Goal: Task Accomplishment & Management: Use online tool/utility

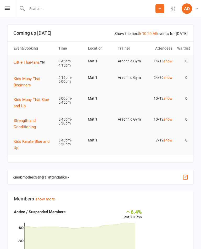
click at [49, 182] on span "General attendance" at bounding box center [52, 177] width 34 height 8
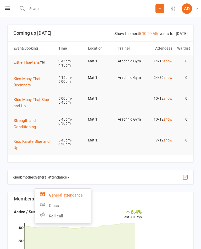
click at [54, 207] on link "Class" at bounding box center [63, 206] width 56 height 10
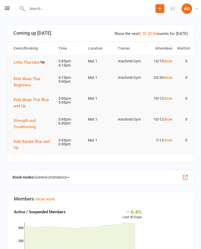
click at [44, 181] on span "General attendance" at bounding box center [52, 177] width 34 height 8
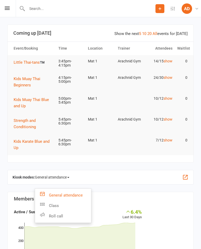
click at [54, 206] on link "Class" at bounding box center [63, 206] width 56 height 10
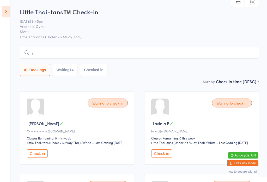
type input ","
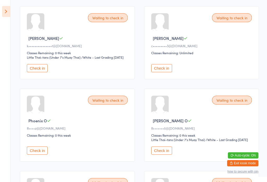
scroll to position [250, 0]
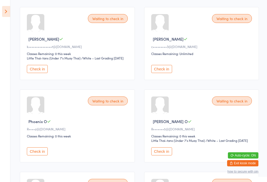
click at [168, 73] on button "Check in" at bounding box center [161, 69] width 21 height 8
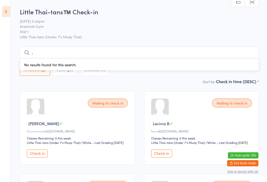
scroll to position [0, 0]
click at [156, 52] on input "," at bounding box center [139, 53] width 239 height 12
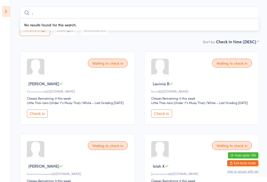
scroll to position [48, 0]
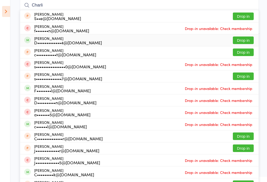
type input "Charli"
click at [81, 39] on div "[PERSON_NAME] D•••••••••••••4@[DOMAIN_NAME]" at bounding box center [68, 40] width 68 height 8
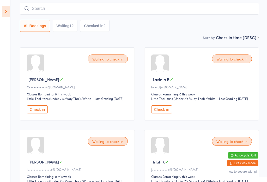
scroll to position [45, 0]
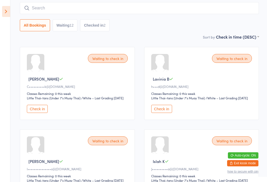
click at [71, 25] on button "Waiting 12" at bounding box center [65, 25] width 25 height 12
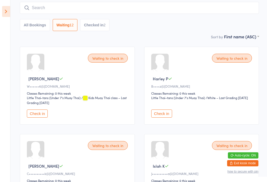
scroll to position [44, 0]
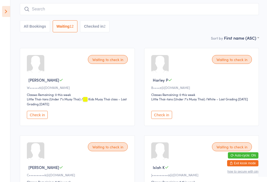
click at [38, 26] on button "All Bookings" at bounding box center [35, 26] width 30 height 12
select select "5"
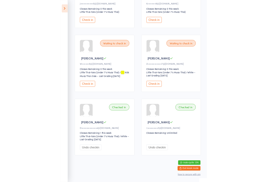
scroll to position [548, 0]
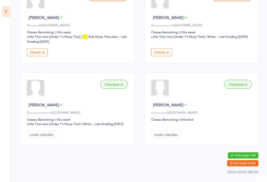
click at [3, 6] on icon at bounding box center [6, 11] width 8 height 11
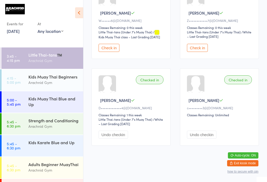
scroll to position [546, 0]
click at [200, 52] on button "Check in" at bounding box center [197, 48] width 21 height 8
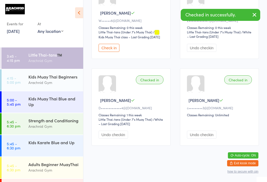
click at [52, 84] on div "Arachnid Gym" at bounding box center [53, 83] width 50 height 6
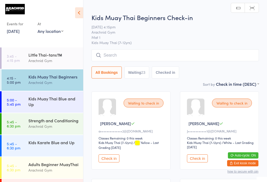
click at [200, 56] on input "search" at bounding box center [176, 55] width 168 height 12
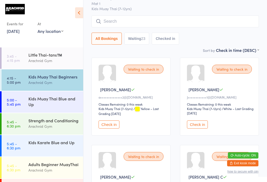
scroll to position [50, 0]
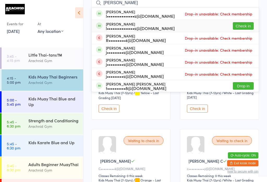
type input "[PERSON_NAME]"
click at [200, 30] on button "Check in" at bounding box center [243, 26] width 21 height 8
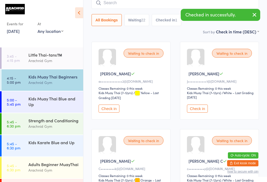
click at [57, 52] on div "Little Thai-tans™️" at bounding box center [53, 55] width 50 height 6
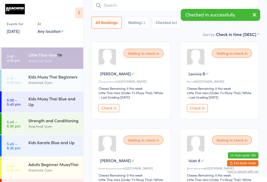
click at [195, 8] on input "search" at bounding box center [176, 5] width 168 height 12
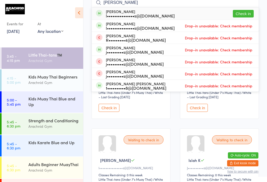
type input "[PERSON_NAME]"
click at [200, 15] on button "Check in" at bounding box center [243, 14] width 21 height 8
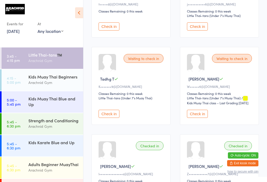
scroll to position [389, 0]
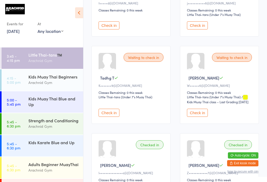
click at [108, 30] on button "Check in" at bounding box center [109, 25] width 21 height 8
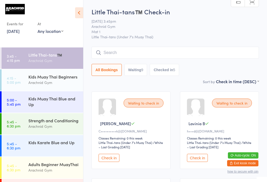
scroll to position [0, 0]
click at [10, 83] on time "4:15 - 5:00 pm" at bounding box center [14, 80] width 14 height 8
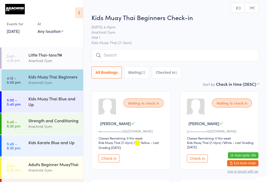
click at [181, 54] on input "search" at bounding box center [176, 55] width 168 height 12
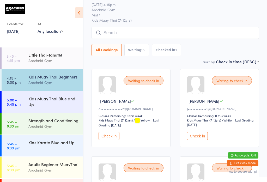
scroll to position [50, 0]
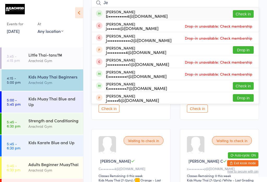
type input "Je"
click at [200, 13] on button "Check in" at bounding box center [243, 14] width 21 height 8
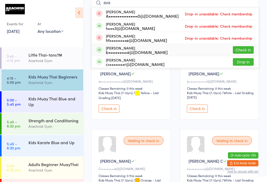
type input "ava"
click at [200, 45] on div "[PERSON_NAME] b••••••••••4@[DOMAIN_NAME] Check in" at bounding box center [175, 50] width 167 height 12
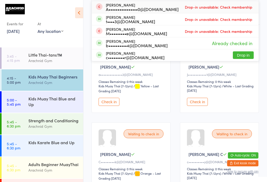
scroll to position [54, 0]
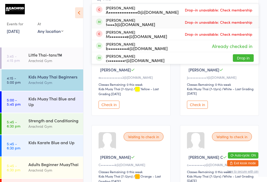
type input "Ava"
click at [200, 20] on span "Drop-in unavailable: Check membership" at bounding box center [219, 22] width 70 height 8
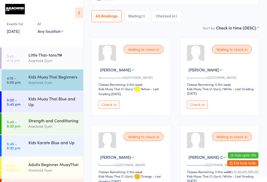
click at [107, 109] on button "Check in" at bounding box center [109, 105] width 21 height 8
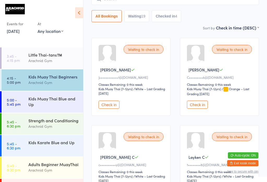
click at [61, 58] on div "Little Thai-tans™️" at bounding box center [53, 55] width 50 height 6
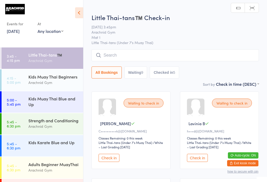
click at [136, 57] on input "search" at bounding box center [176, 55] width 168 height 12
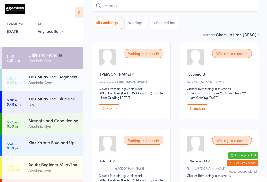
scroll to position [50, 0]
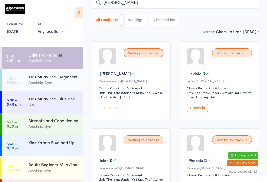
type input "[PERSON_NAME]"
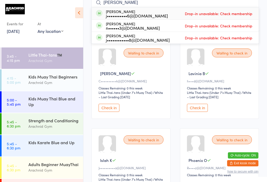
click at [67, 96] on div "Kids Muay Thai Blue and Up" at bounding box center [53, 101] width 50 height 11
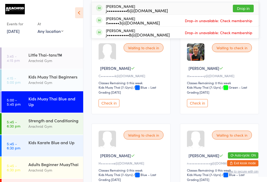
type input "[PERSON_NAME]"
click at [200, 5] on button "Drop in" at bounding box center [243, 9] width 21 height 8
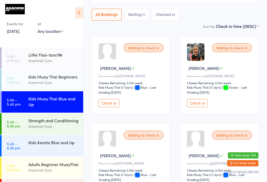
scroll to position [9, 0]
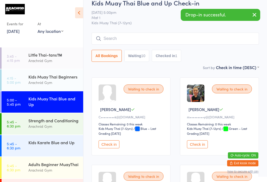
click at [38, 52] on div "Little Thai-tans™️" at bounding box center [53, 55] width 50 height 6
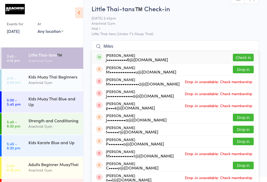
type input "Miles"
click at [200, 56] on button "Check in" at bounding box center [243, 58] width 21 height 8
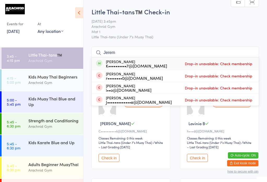
type input "[PERSON_NAME]"
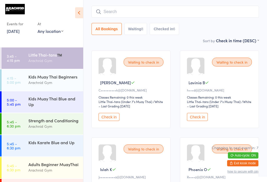
scroll to position [40, 0]
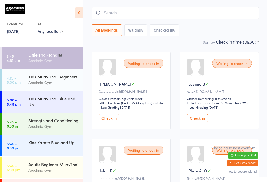
click at [38, 80] on div "Arachnid Gym" at bounding box center [53, 83] width 50 height 6
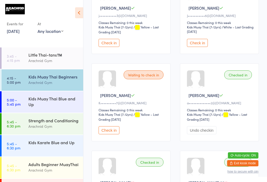
scroll to position [806, 0]
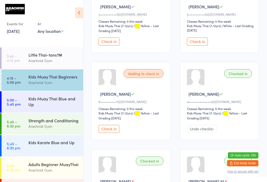
click at [112, 133] on button "Check in" at bounding box center [109, 129] width 21 height 8
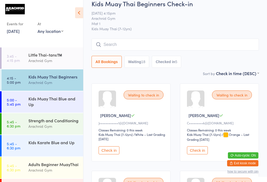
scroll to position [9, 0]
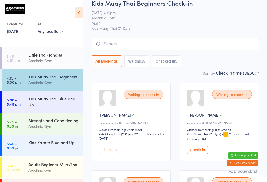
click at [199, 42] on input "search" at bounding box center [176, 44] width 168 height 12
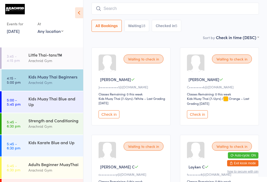
scroll to position [47, 0]
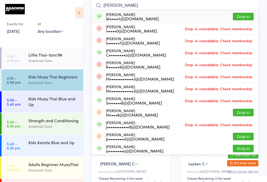
type input "[PERSON_NAME]"
click at [200, 30] on span "Drop-in unavailable: Check membership" at bounding box center [219, 29] width 70 height 8
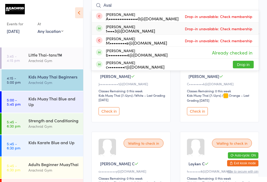
type input "Aval"
click at [200, 34] on div "[PERSON_NAME] t••••3@[DOMAIN_NAME] Drop-in unavailable: Check membership" at bounding box center [175, 29] width 167 height 12
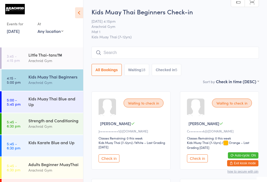
scroll to position [0, 0]
click at [155, 53] on input "search" at bounding box center [176, 53] width 168 height 12
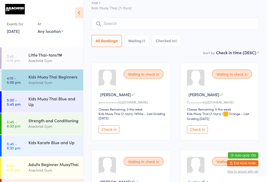
scroll to position [47, 0]
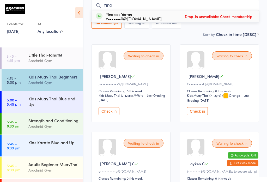
type input "Yind"
click at [166, 17] on div "Yindalee Yarran c•••••••0@[DOMAIN_NAME] Drop-in unavailable: Check membership" at bounding box center [175, 16] width 167 height 12
type input "Yin"
click at [137, 18] on div "c•••••••0@[DOMAIN_NAME]" at bounding box center [134, 18] width 56 height 4
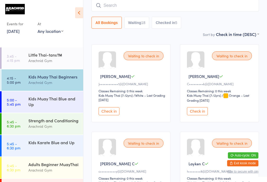
click at [119, 3] on input "search" at bounding box center [176, 5] width 168 height 12
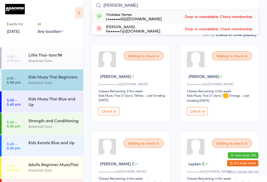
type input "Y"
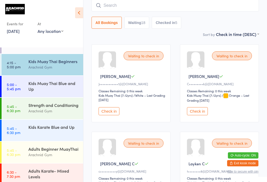
scroll to position [21, 0]
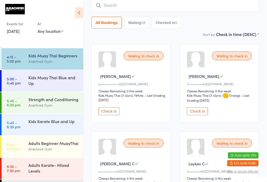
click at [128, 7] on input "search" at bounding box center [176, 5] width 168 height 12
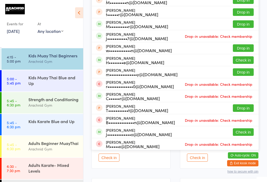
scroll to position [92, 0]
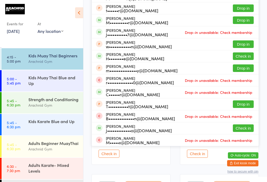
type input "[PERSON_NAME]"
click at [200, 55] on button "Check in" at bounding box center [243, 56] width 21 height 8
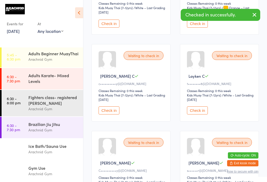
scroll to position [137, 0]
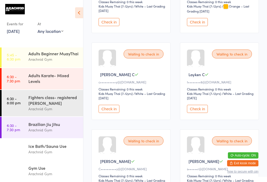
click at [35, 171] on div "Arachnid Gym" at bounding box center [53, 174] width 50 height 6
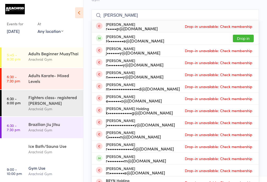
scroll to position [36, 0]
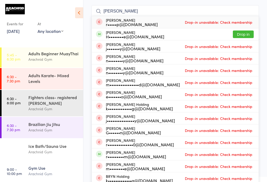
type input "[PERSON_NAME]"
click at [200, 35] on button "Drop in" at bounding box center [243, 35] width 21 height 8
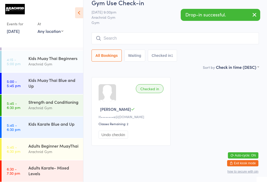
scroll to position [18, 0]
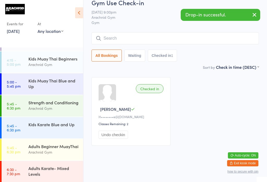
click at [49, 78] on div "Kids Muay Thai Blue and Up" at bounding box center [53, 83] width 50 height 11
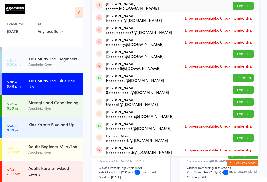
scroll to position [58, 0]
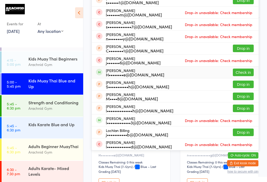
type input "[PERSON_NAME]"
click at [200, 72] on button "Check in" at bounding box center [243, 73] width 21 height 8
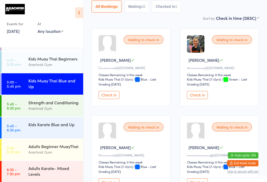
scroll to position [5, 0]
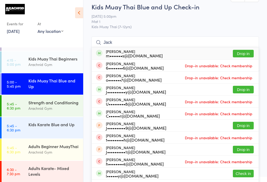
type input "Jack"
click at [200, 54] on button "Drop in" at bounding box center [243, 54] width 21 height 8
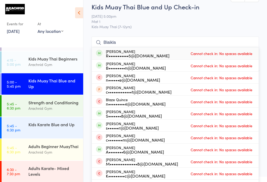
type input "Blaiklag"
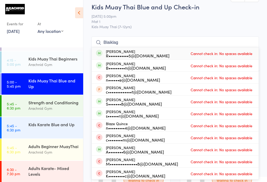
click at [67, 56] on div "Kids Muay Thai Beginners" at bounding box center [53, 59] width 50 height 6
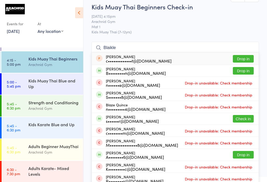
type input "Blaikley"
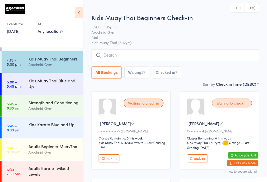
click at [139, 55] on input "search" at bounding box center [176, 55] width 168 height 12
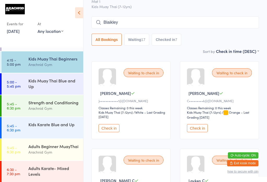
scroll to position [32, 0]
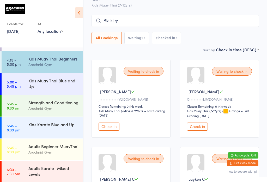
type input "Blaiklet"
click at [140, 19] on input "Blaiklet" at bounding box center [176, 21] width 168 height 12
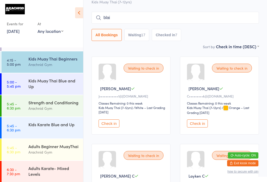
scroll to position [32, 0]
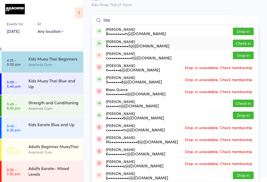
type input "blai"
click at [200, 45] on button "Check in" at bounding box center [243, 44] width 21 height 8
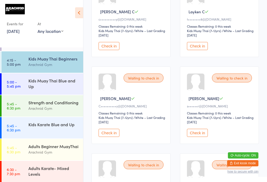
scroll to position [201, 0]
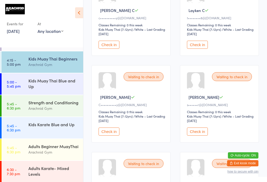
click at [108, 49] on button "Check in" at bounding box center [109, 45] width 21 height 8
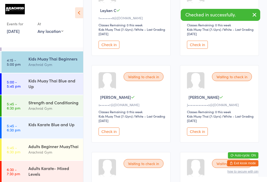
click at [112, 49] on button "Check in" at bounding box center [109, 45] width 21 height 8
click at [113, 49] on button "Check in" at bounding box center [109, 45] width 21 height 8
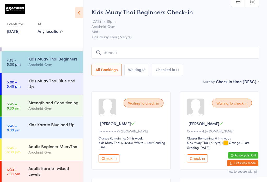
scroll to position [0, 0]
click at [145, 54] on input "search" at bounding box center [176, 53] width 168 height 12
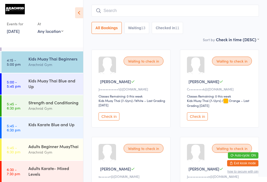
scroll to position [47, 0]
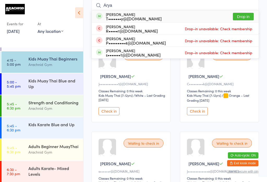
type input "Arya"
click at [200, 12] on div "[PERSON_NAME] T•••••••y@[DOMAIN_NAME] Drop in" at bounding box center [175, 16] width 167 height 12
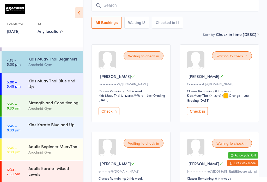
click at [200, 5] on input "search" at bounding box center [176, 5] width 168 height 12
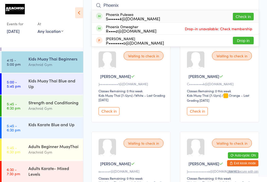
type input "Phoenix"
click at [200, 16] on button "Check in" at bounding box center [243, 17] width 21 height 8
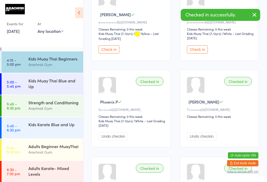
scroll to position [540, 0]
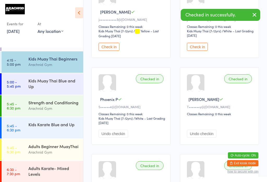
click at [200, 51] on button "Check in" at bounding box center [197, 47] width 21 height 8
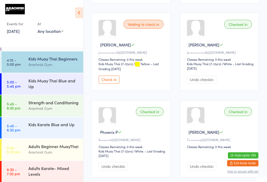
scroll to position [506, 0]
click at [45, 62] on div "Kids Muay Thai Beginners" at bounding box center [53, 59] width 50 height 6
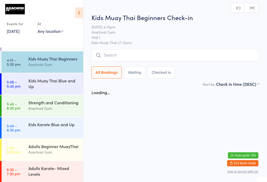
scroll to position [0, 0]
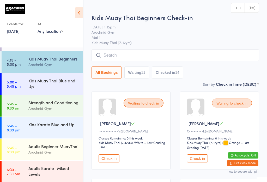
click at [130, 55] on input "search" at bounding box center [176, 55] width 168 height 12
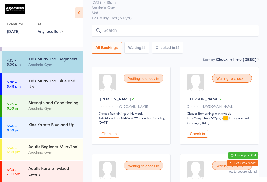
scroll to position [50, 0]
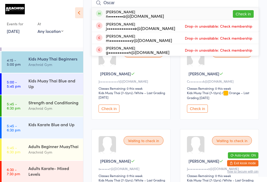
type input "Oscar"
click at [200, 16] on button "Check in" at bounding box center [243, 14] width 21 height 8
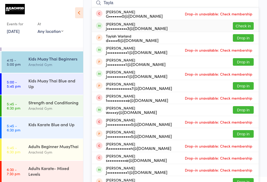
type input "Tayla"
click at [200, 26] on button "Check in" at bounding box center [243, 26] width 21 height 8
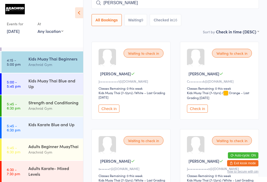
click at [120, 5] on input "[PERSON_NAME]" at bounding box center [176, 3] width 168 height 12
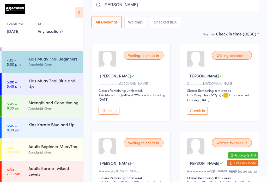
scroll to position [47, 0]
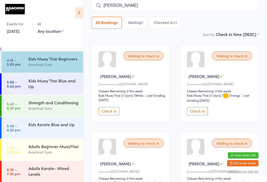
click at [200, 170] on button "how to secure with pin" at bounding box center [243, 172] width 31 height 4
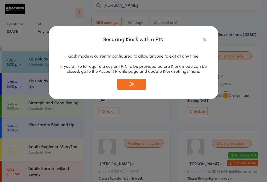
click at [200, 37] on button "button" at bounding box center [205, 40] width 6 height 6
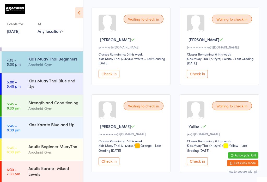
scroll to position [159, 0]
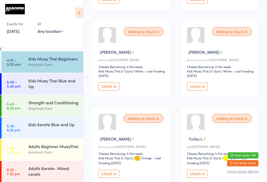
click at [113, 90] on button "Check in" at bounding box center [109, 87] width 21 height 8
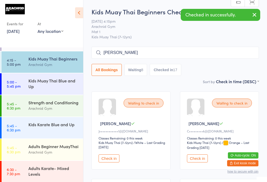
scroll to position [0, 0]
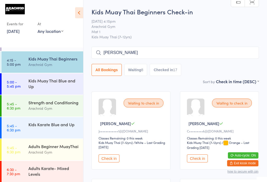
click at [142, 55] on input "[PERSON_NAME]" at bounding box center [176, 53] width 168 height 12
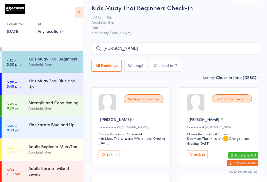
scroll to position [47, 0]
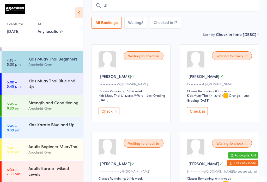
type input "B"
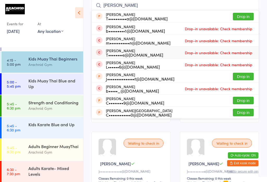
type input "[PERSON_NAME]"
click at [139, 59] on div "[PERSON_NAME] T••••••••s@[DOMAIN_NAME] Drop-in unavailable: Check membership" at bounding box center [175, 53] width 167 height 12
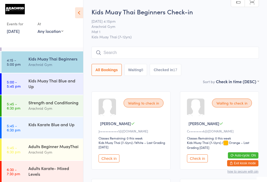
scroll to position [0, 0]
click at [143, 51] on input "search" at bounding box center [176, 53] width 168 height 12
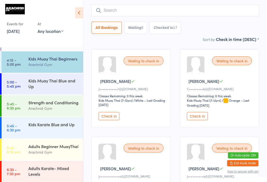
scroll to position [47, 0]
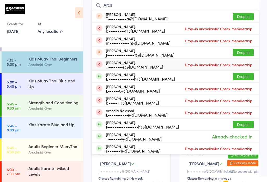
type input "Arch"
click at [145, 62] on div "[PERSON_NAME] T••••••••s@[DOMAIN_NAME]" at bounding box center [134, 65] width 57 height 8
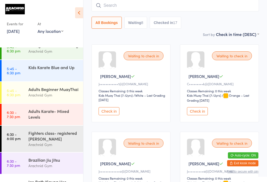
scroll to position [119, 0]
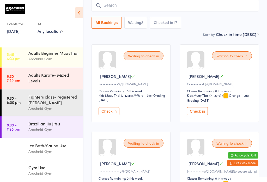
click at [39, 146] on div "Ice Bath/Sauna Use" at bounding box center [53, 146] width 50 height 6
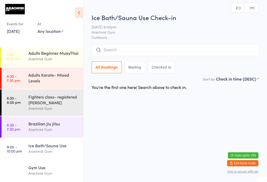
click at [134, 49] on input "search" at bounding box center [176, 50] width 168 height 12
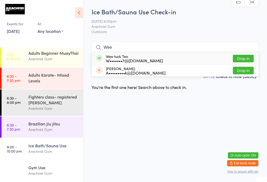
type input "Wee"
click at [200, 55] on button "Drop in" at bounding box center [243, 59] width 21 height 8
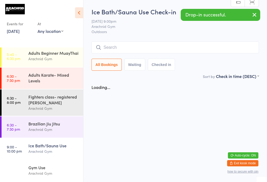
scroll to position [0, 0]
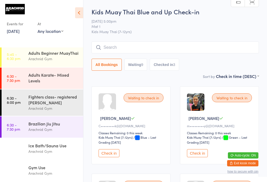
click at [200, 155] on button "Check in" at bounding box center [197, 153] width 21 height 8
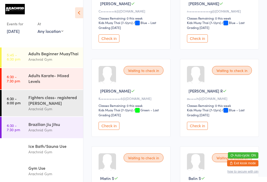
scroll to position [115, 0]
click at [113, 130] on button "Check in" at bounding box center [109, 126] width 21 height 8
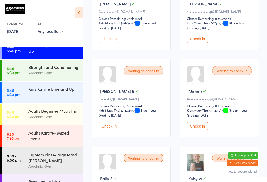
scroll to position [47, 0]
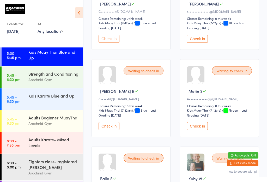
click at [62, 103] on div "Kids Karate Blue and Up" at bounding box center [55, 96] width 55 height 15
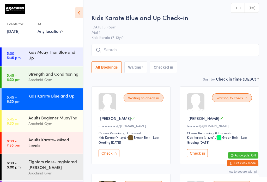
click at [26, 57] on link "5:00 - 5:45 pm Kids Muay Thai Blue and Up" at bounding box center [43, 55] width 82 height 21
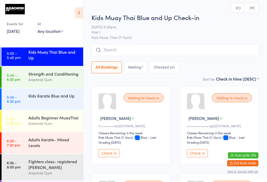
click at [168, 50] on input "search" at bounding box center [176, 50] width 168 height 12
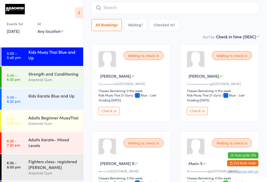
scroll to position [45, 0]
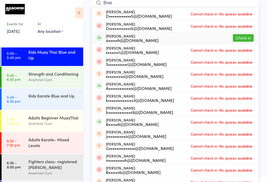
type input "Brax"
click at [200, 36] on button "Check in" at bounding box center [243, 38] width 21 height 8
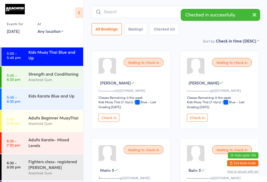
scroll to position [37, 0]
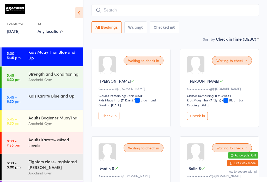
click at [111, 120] on button "Check in" at bounding box center [109, 116] width 21 height 8
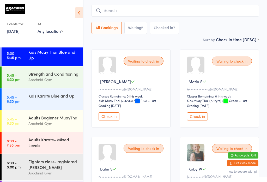
scroll to position [37, 0]
click at [113, 121] on button "Check in" at bounding box center [109, 117] width 21 height 8
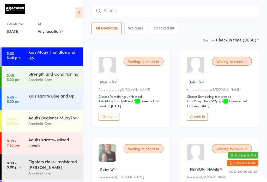
click at [159, 12] on input "search" at bounding box center [176, 11] width 168 height 12
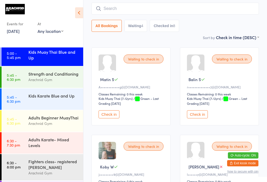
scroll to position [42, 0]
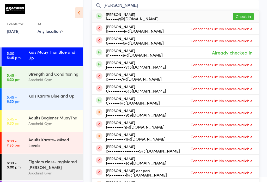
type input "[PERSON_NAME]"
click at [200, 14] on button "Check in" at bounding box center [243, 17] width 21 height 8
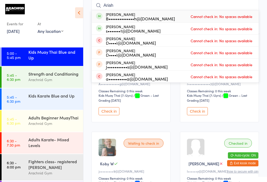
type input "Ariah"
click at [160, 19] on div "B••••••••••••••h@[DOMAIN_NAME]" at bounding box center [140, 18] width 69 height 4
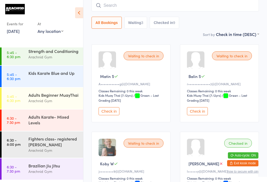
scroll to position [113, 0]
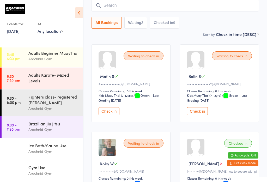
click at [61, 112] on div "Arachnid Gym" at bounding box center [53, 109] width 50 height 6
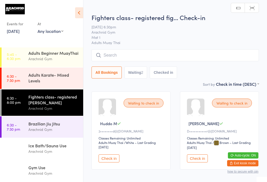
click at [144, 50] on input "search" at bounding box center [176, 55] width 168 height 12
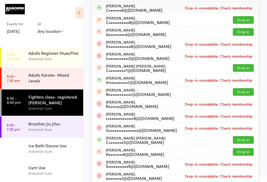
scroll to position [138, 0]
type input "Conn"
click at [200, 136] on button "Drop in" at bounding box center [243, 140] width 21 height 8
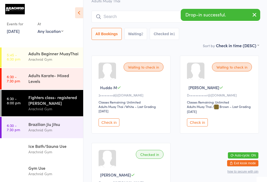
scroll to position [38, 0]
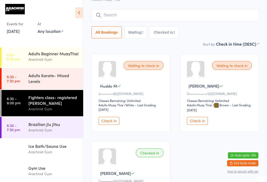
click at [32, 51] on div "Adults Beginner MuayThai" at bounding box center [53, 54] width 50 height 6
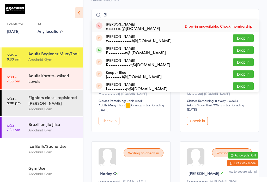
type input "Bl"
click at [200, 51] on button "Drop in" at bounding box center [243, 50] width 21 height 8
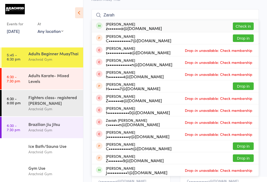
type input "Zarah"
click at [200, 26] on button "Check in" at bounding box center [243, 26] width 21 height 8
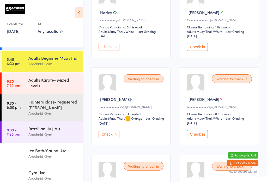
scroll to position [200, 0]
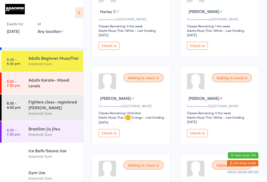
click at [114, 50] on button "Check in" at bounding box center [109, 46] width 21 height 8
click at [108, 50] on button "Check in" at bounding box center [109, 46] width 21 height 8
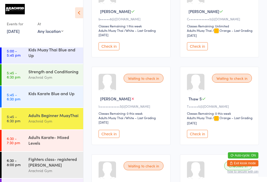
scroll to position [37, 0]
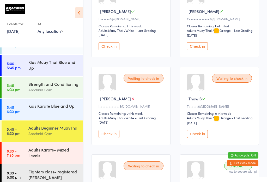
click at [59, 87] on div "Strength and Conditioning" at bounding box center [53, 84] width 50 height 6
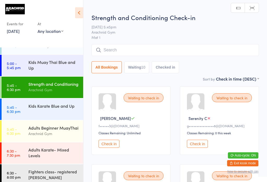
click at [196, 147] on button "Check in" at bounding box center [197, 144] width 21 height 8
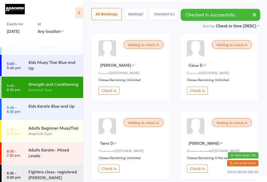
scroll to position [54, 0]
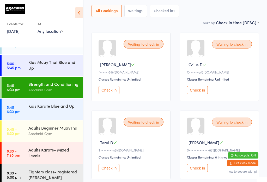
click at [54, 131] on div "Adults Beginner MuayThai" at bounding box center [53, 128] width 50 height 6
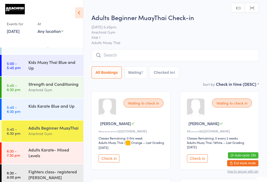
click at [182, 56] on input "search" at bounding box center [176, 55] width 168 height 12
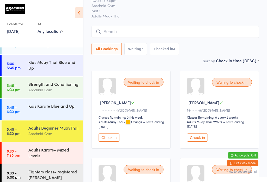
scroll to position [47, 0]
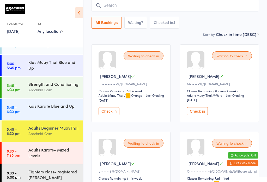
click at [140, 24] on button "Waiting 7" at bounding box center [136, 23] width 23 height 12
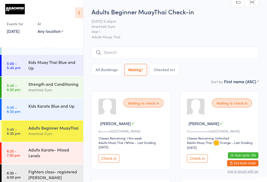
scroll to position [0, 0]
click at [108, 70] on button "All Bookings" at bounding box center [107, 70] width 30 height 12
select select "5"
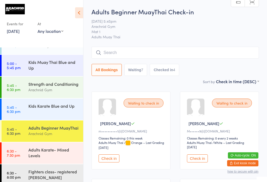
click at [136, 55] on input "search" at bounding box center [176, 53] width 168 height 12
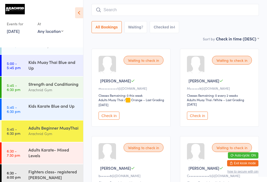
scroll to position [47, 0]
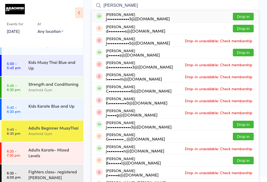
type input "[PERSON_NAME]"
click at [200, 15] on button "Drop in" at bounding box center [243, 17] width 21 height 8
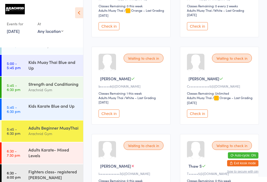
type input "5"
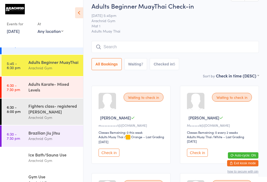
scroll to position [103, 0]
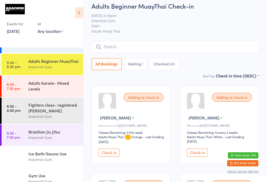
click at [56, 68] on div "Arachnid Gym" at bounding box center [53, 67] width 50 height 6
type input "Le"
click at [138, 69] on button "Waiting 7" at bounding box center [136, 64] width 23 height 12
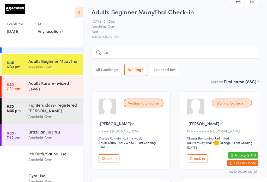
scroll to position [0, 0]
click at [106, 69] on button "All Bookings" at bounding box center [107, 70] width 30 height 12
select select "5"
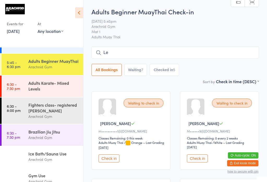
click at [163, 49] on input "Le" at bounding box center [176, 53] width 168 height 12
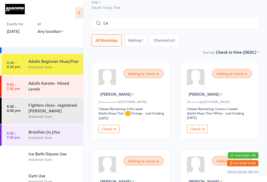
scroll to position [47, 0]
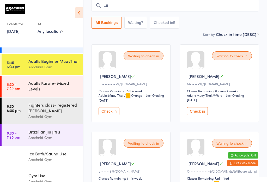
click at [200, 10] on input "Le" at bounding box center [176, 5] width 168 height 12
type input "L"
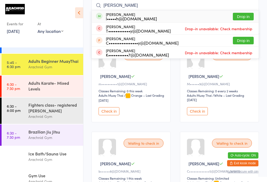
type input "[PERSON_NAME]"
click at [200, 19] on button "Drop in" at bounding box center [243, 17] width 21 height 8
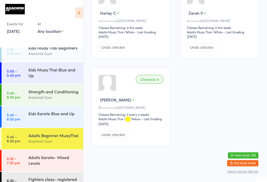
scroll to position [21, 0]
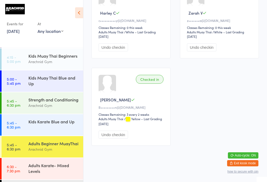
click at [36, 141] on div "Adults Beginner MuayThai" at bounding box center [53, 144] width 50 height 6
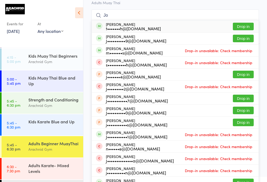
scroll to position [39, 0]
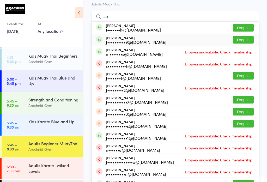
type input "Jo"
click at [200, 41] on button "Drop in" at bounding box center [243, 40] width 21 height 8
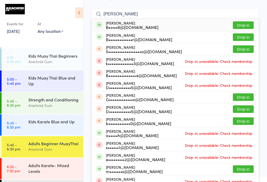
type input "[PERSON_NAME]"
click at [200, 23] on button "Drop in" at bounding box center [243, 25] width 21 height 8
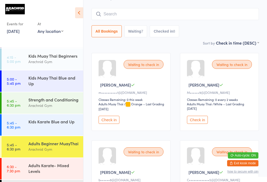
click at [46, 75] on div "Kids Muay Thai Blue and Up" at bounding box center [53, 80] width 50 height 11
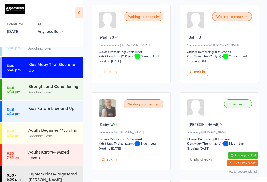
scroll to position [34, 0]
click at [25, 101] on link "5:45 - 6:30 pm Kids Karate Blue and Up" at bounding box center [43, 111] width 82 height 21
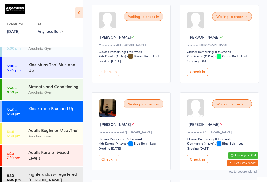
scroll to position [8, 0]
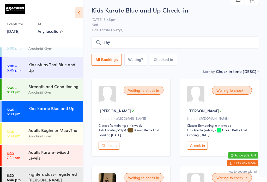
type input "Taya"
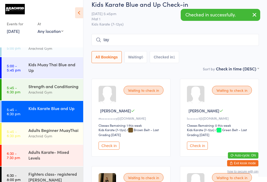
type input "taya"
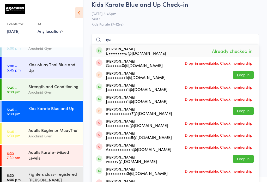
click at [200, 35] on input "taya" at bounding box center [176, 40] width 168 height 12
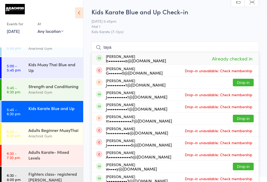
scroll to position [0, 0]
click at [200, 48] on input "taya" at bounding box center [176, 48] width 168 height 12
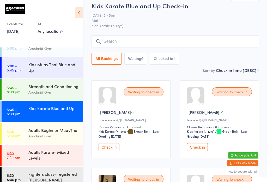
scroll to position [20, 0]
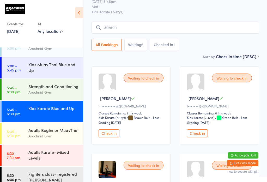
click at [118, 137] on button "Check in" at bounding box center [109, 134] width 21 height 8
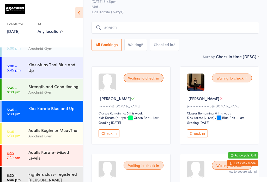
click at [60, 89] on div "Strength and Conditioning" at bounding box center [53, 87] width 50 height 6
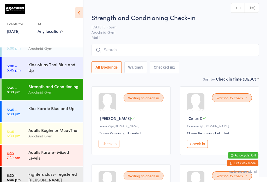
click at [147, 46] on input "search" at bounding box center [176, 50] width 168 height 12
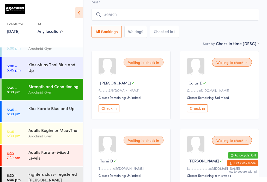
scroll to position [45, 0]
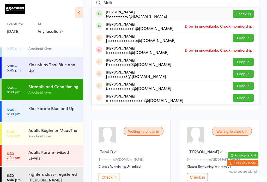
type input "Melli"
click at [200, 14] on button "Check in" at bounding box center [243, 14] width 21 height 8
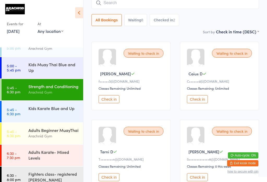
click at [67, 106] on div "Kids Karate Blue and Up" at bounding box center [53, 109] width 50 height 6
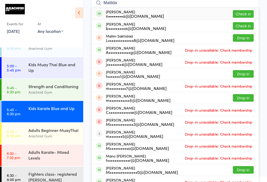
type input "Matilda"
click at [200, 12] on button "Check in" at bounding box center [243, 14] width 21 height 8
type input "M"
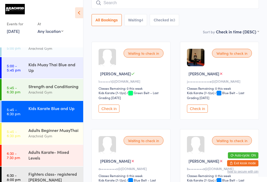
click at [52, 89] on div "Arachnid Gym" at bounding box center [53, 92] width 50 height 6
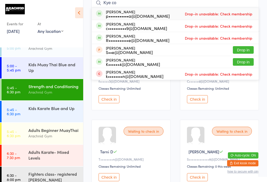
type input "Kye co"
click at [200, 25] on span "Drop-in unavailable: Check membership" at bounding box center [219, 26] width 70 height 8
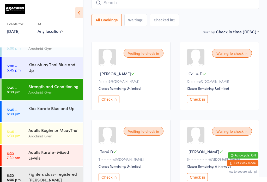
click at [127, 0] on input "search" at bounding box center [176, 3] width 168 height 12
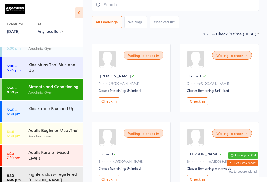
scroll to position [42, 0]
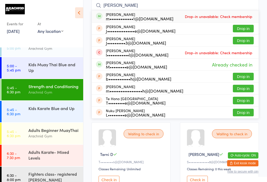
type input "[PERSON_NAME]"
click at [166, 16] on div "[PERSON_NAME] m•••••••••••••1@[DOMAIN_NAME] Drop-in unavailable: Check membersh…" at bounding box center [175, 16] width 167 height 12
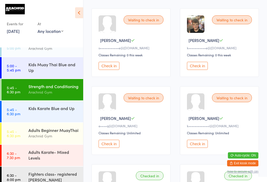
scroll to position [231, 0]
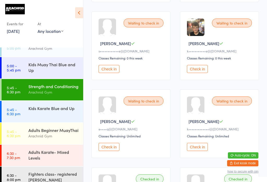
click at [197, 151] on button "Check in" at bounding box center [197, 147] width 21 height 8
click at [63, 139] on div "Arachnid Gym" at bounding box center [53, 136] width 50 height 6
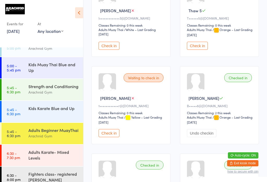
scroll to position [289, 0]
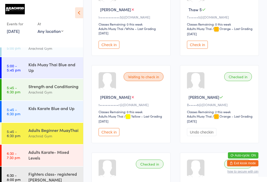
click at [200, 49] on button "Check in" at bounding box center [197, 45] width 21 height 8
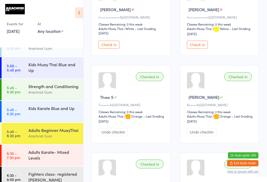
click at [47, 133] on div "Adults Beginner MuayThai" at bounding box center [53, 130] width 50 height 6
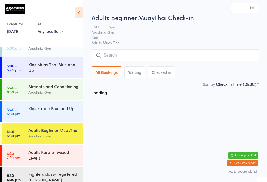
scroll to position [0, 0]
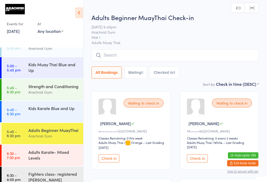
click at [140, 55] on input "search" at bounding box center [176, 55] width 168 height 12
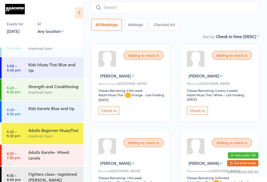
scroll to position [50, 0]
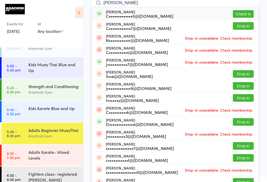
type input "[PERSON_NAME]"
click at [200, 13] on button "Check in" at bounding box center [243, 14] width 21 height 8
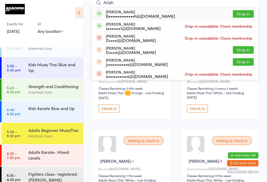
click at [134, 8] on input "Ariah" at bounding box center [176, 3] width 168 height 12
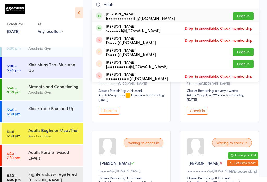
scroll to position [47, 0]
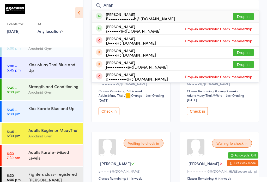
type input "Ariah"
click at [200, 15] on button "Drop in" at bounding box center [243, 17] width 21 height 8
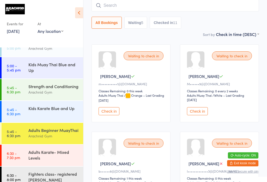
click at [80, 116] on div "Kids Karate Blue and Up" at bounding box center [55, 108] width 55 height 15
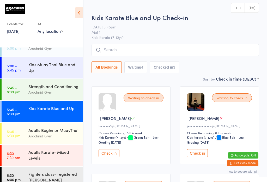
click at [150, 46] on input "search" at bounding box center [176, 50] width 168 height 12
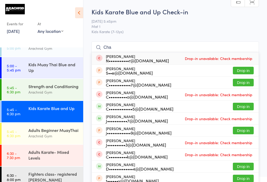
click at [200, 46] on input "Cha" at bounding box center [176, 48] width 168 height 12
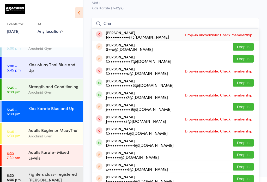
scroll to position [36, 0]
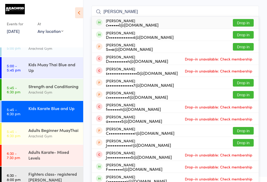
type input "[PERSON_NAME]"
click at [200, 24] on button "Drop in" at bounding box center [243, 23] width 21 height 8
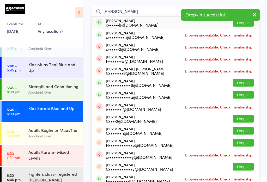
type input "[PERSON_NAME]"
click at [200, 23] on button "Drop in" at bounding box center [243, 23] width 21 height 8
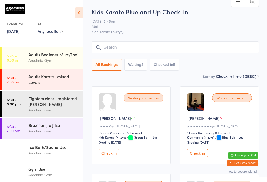
scroll to position [119, 0]
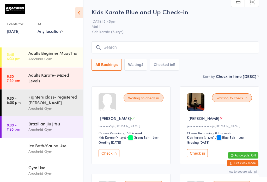
click at [74, 103] on div "Fighters class- registered [PERSON_NAME]" at bounding box center [53, 99] width 50 height 11
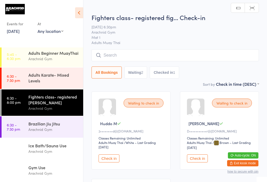
click at [156, 50] on input "search" at bounding box center [176, 55] width 168 height 12
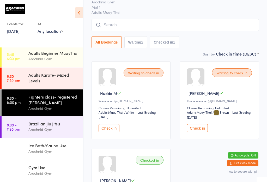
scroll to position [50, 0]
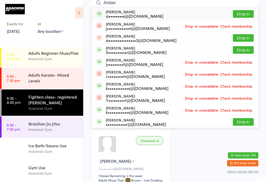
type input "Amber"
click at [200, 17] on button "Drop in" at bounding box center [243, 14] width 21 height 8
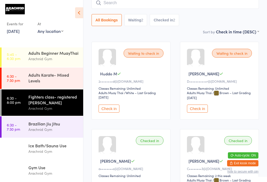
click at [56, 97] on div "Fighters class- registered [PERSON_NAME]" at bounding box center [53, 99] width 50 height 11
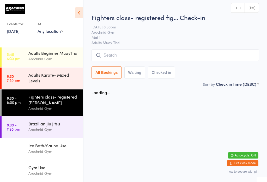
scroll to position [0, 0]
click at [166, 4] on html "You have now entered Kiosk Mode. Members will be able to check themselves in us…" at bounding box center [133, 91] width 267 height 182
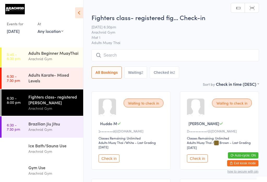
click at [172, 61] on input "search" at bounding box center [176, 55] width 168 height 12
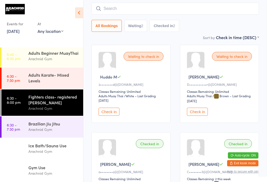
scroll to position [50, 0]
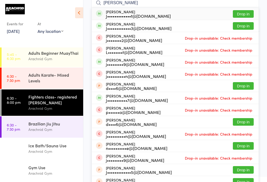
type input "[PERSON_NAME]"
click at [200, 12] on button "Drop in" at bounding box center [243, 14] width 21 height 8
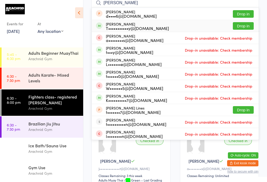
type input "[PERSON_NAME]"
click at [200, 25] on button "Drop in" at bounding box center [243, 26] width 21 height 8
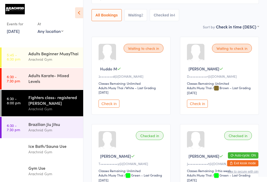
scroll to position [55, 0]
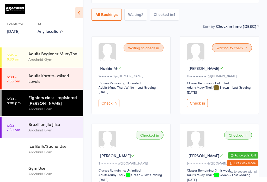
click at [34, 112] on div "Arachnid Gym" at bounding box center [53, 109] width 50 height 6
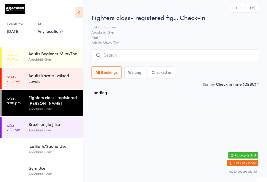
scroll to position [0, 0]
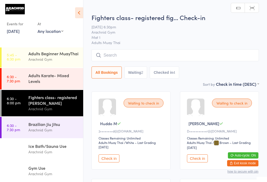
click at [130, 59] on input "search" at bounding box center [176, 55] width 168 height 12
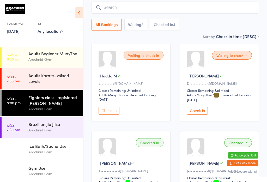
scroll to position [50, 0]
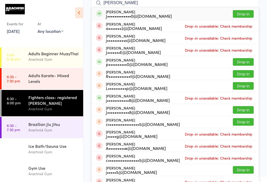
type input "[PERSON_NAME]"
click at [200, 15] on button "Drop in" at bounding box center [243, 14] width 21 height 8
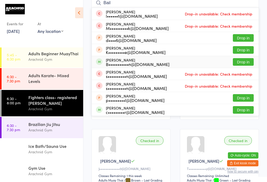
type input "Bail"
click at [200, 63] on button "Drop in" at bounding box center [243, 62] width 21 height 8
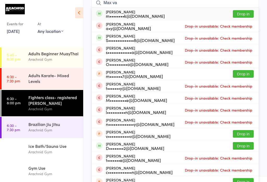
type input "Max va"
click at [200, 12] on button "Drop in" at bounding box center [243, 14] width 21 height 8
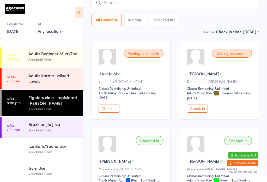
click at [58, 106] on div "Fighters class- registered [PERSON_NAME]" at bounding box center [53, 100] width 50 height 11
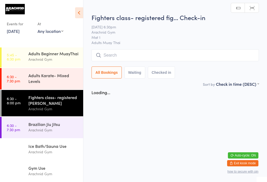
scroll to position [0, 0]
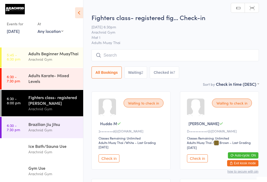
click at [155, 54] on input "search" at bounding box center [176, 55] width 168 height 12
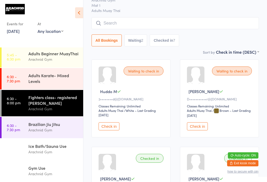
scroll to position [50, 0]
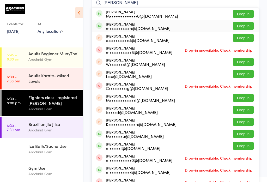
type input "[PERSON_NAME]"
click at [200, 26] on button "Drop in" at bounding box center [243, 26] width 21 height 8
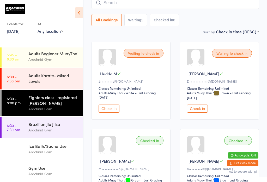
click at [191, 4] on input "search" at bounding box center [176, 3] width 168 height 12
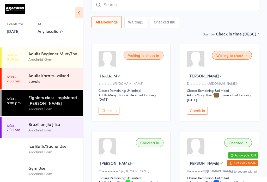
scroll to position [47, 0]
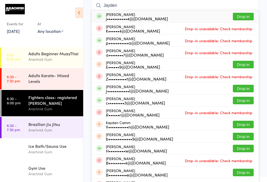
type input "Jayden"
click at [200, 16] on button "Drop in" at bounding box center [243, 17] width 21 height 8
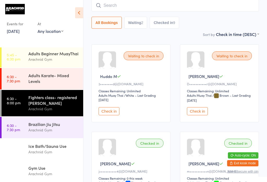
click at [53, 84] on div "Adults Karate- Mixed Levels" at bounding box center [53, 78] width 50 height 11
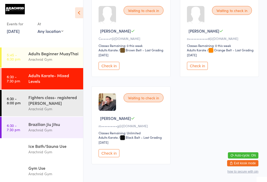
scroll to position [91, 0]
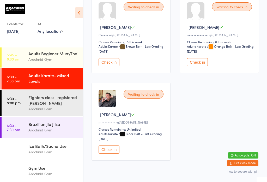
click at [112, 154] on button "Check in" at bounding box center [109, 150] width 21 height 8
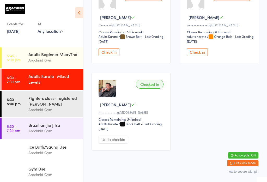
scroll to position [111, 0]
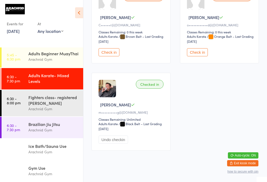
click at [36, 112] on div "Arachnid Gym" at bounding box center [53, 109] width 50 height 6
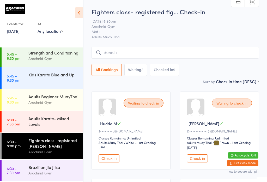
scroll to position [71, 0]
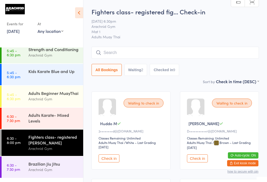
click at [62, 96] on div "Adults Beginner MuayThai" at bounding box center [53, 93] width 50 height 6
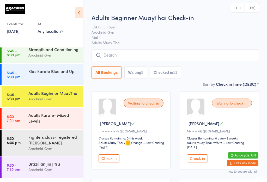
click at [200, 52] on input "search" at bounding box center [176, 55] width 168 height 12
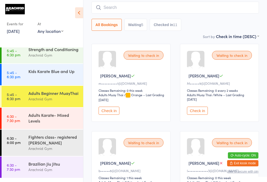
scroll to position [50, 0]
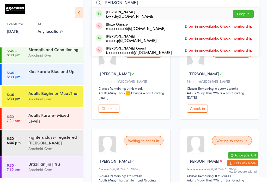
type input "[PERSON_NAME]"
click at [200, 14] on button "Drop in" at bounding box center [243, 14] width 21 height 8
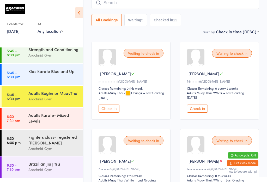
click at [32, 173] on div "Arachnid Gym" at bounding box center [53, 170] width 50 height 6
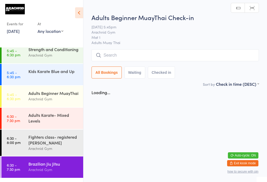
click at [39, 176] on html "You have now entered Kiosk Mode. Members will be able to check themselves in us…" at bounding box center [133, 91] width 267 height 182
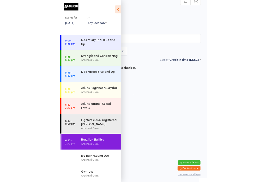
scroll to position [52, 0]
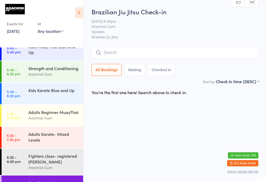
click at [199, 54] on input "search" at bounding box center [176, 53] width 168 height 12
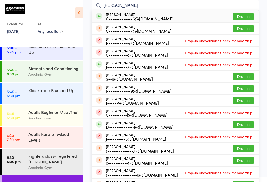
type input "[PERSON_NAME]"
click at [200, 17] on button "Drop in" at bounding box center [243, 17] width 21 height 8
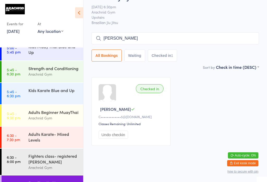
scroll to position [20, 0]
click at [200, 32] on input "[PERSON_NAME]" at bounding box center [176, 38] width 168 height 12
type input "M"
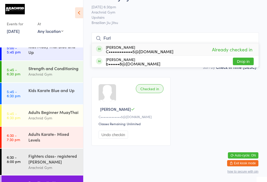
type input "Furl"
click at [200, 58] on button "Drop in" at bounding box center [243, 62] width 21 height 8
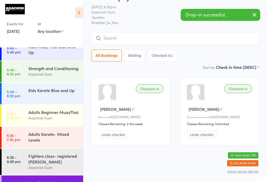
scroll to position [37, 0]
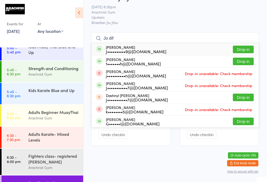
type input "Jo dif"
click at [200, 46] on button "Drop in" at bounding box center [243, 50] width 21 height 8
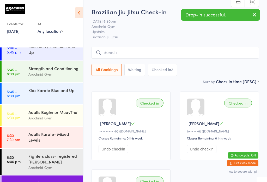
scroll to position [0, 0]
